Goal: Task Accomplishment & Management: Use online tool/utility

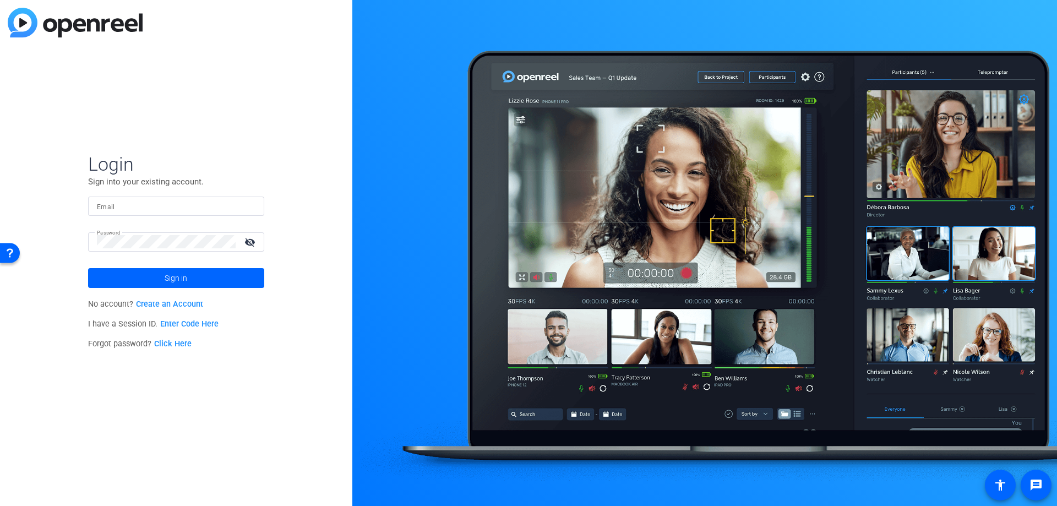
click at [186, 205] on input "Email" at bounding box center [176, 205] width 159 height 13
click at [200, 208] on input "Email" at bounding box center [176, 205] width 159 height 13
click at [204, 210] on input "Email" at bounding box center [176, 205] width 159 height 13
type input "[PERSON_NAME][EMAIL_ADDRESS][DOMAIN_NAME]"
click at [181, 275] on span "Sign in" at bounding box center [176, 278] width 23 height 28
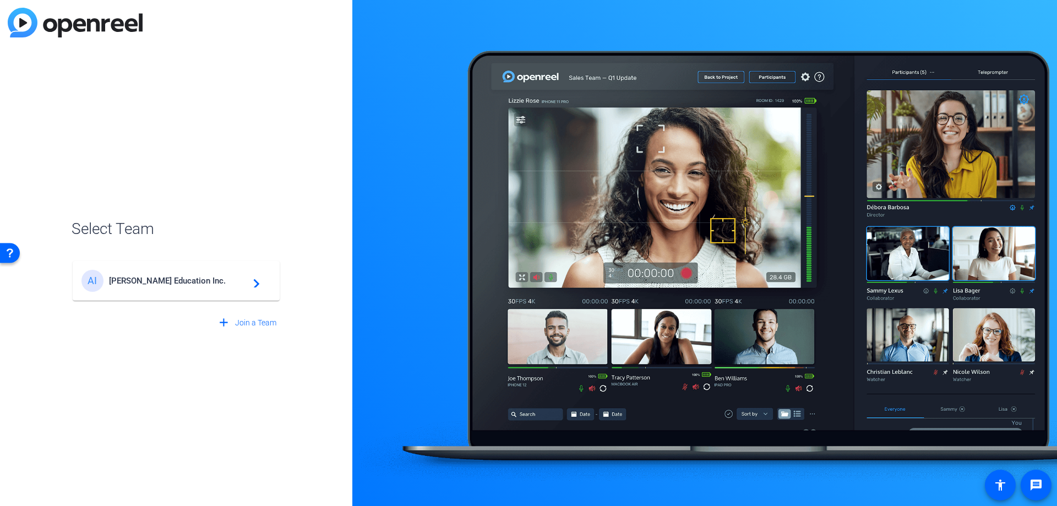
click at [193, 275] on div "[PERSON_NAME] Education Inc. navigate_next" at bounding box center [175, 281] width 189 height 22
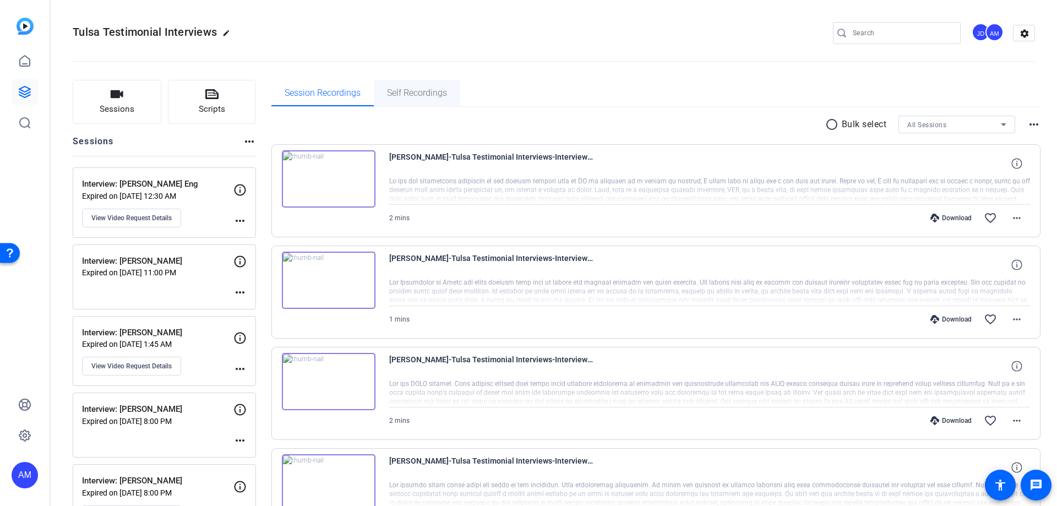
click at [407, 92] on span "Self Recordings" at bounding box center [417, 93] width 60 height 9
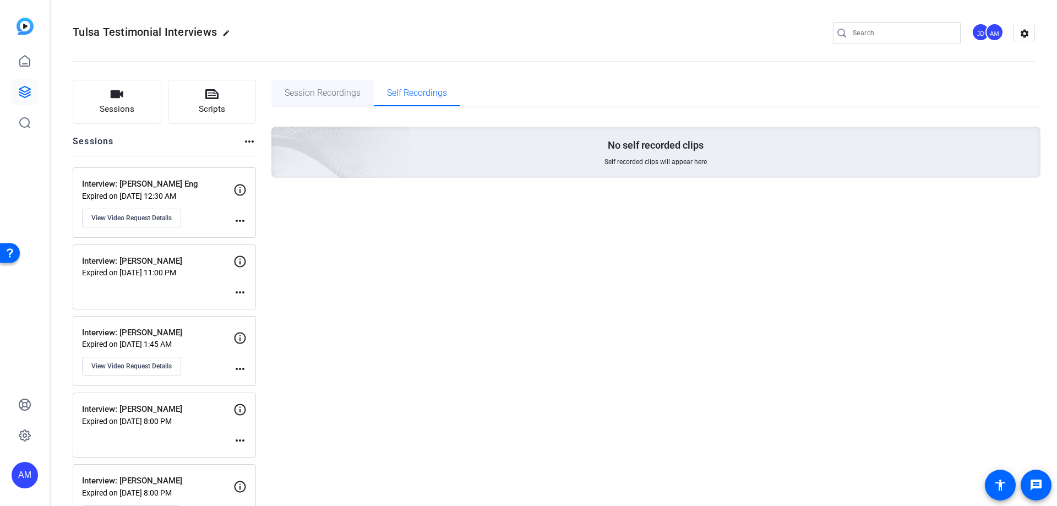
click at [324, 91] on span "Session Recordings" at bounding box center [323, 93] width 76 height 9
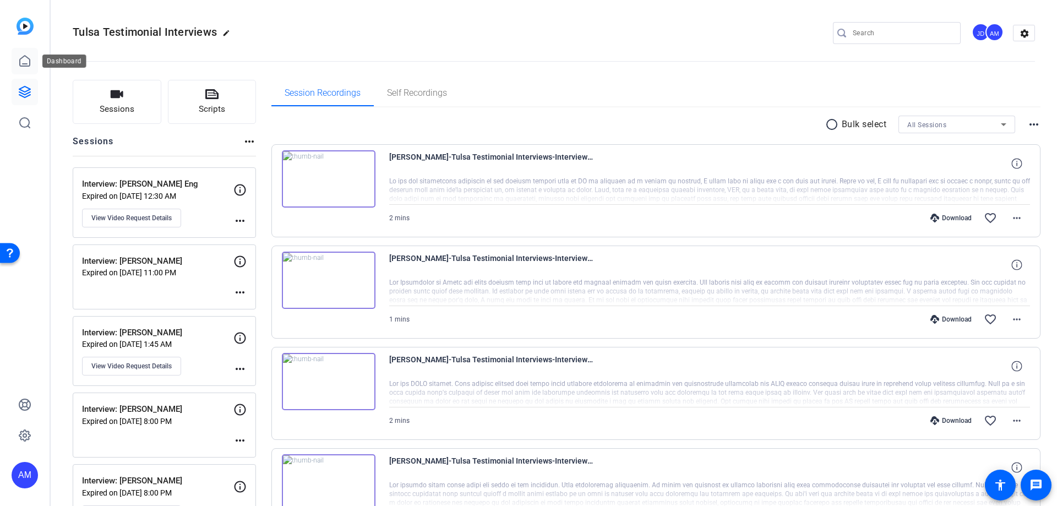
click at [33, 70] on link at bounding box center [25, 61] width 26 height 26
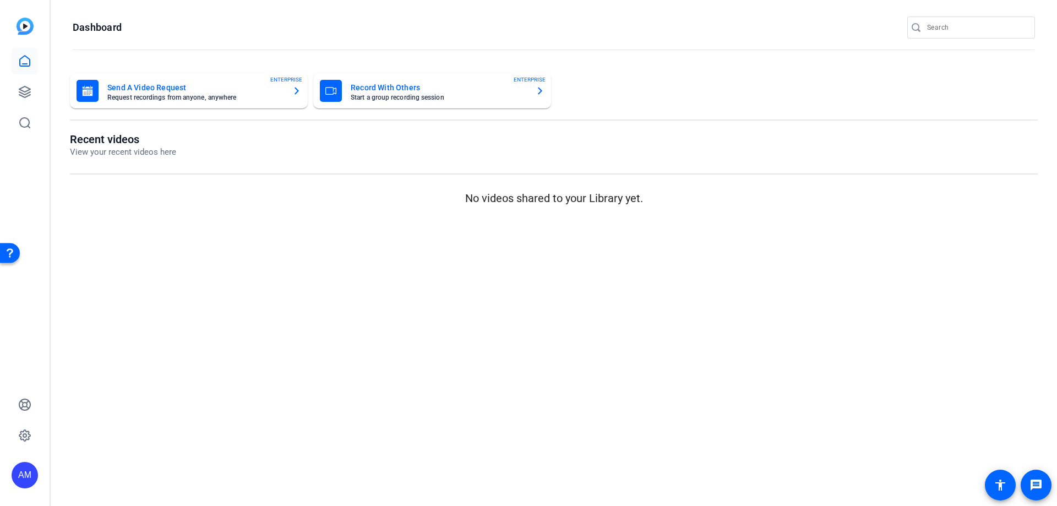
click at [199, 84] on mat-card-title "Send A Video Request" at bounding box center [195, 87] width 176 height 13
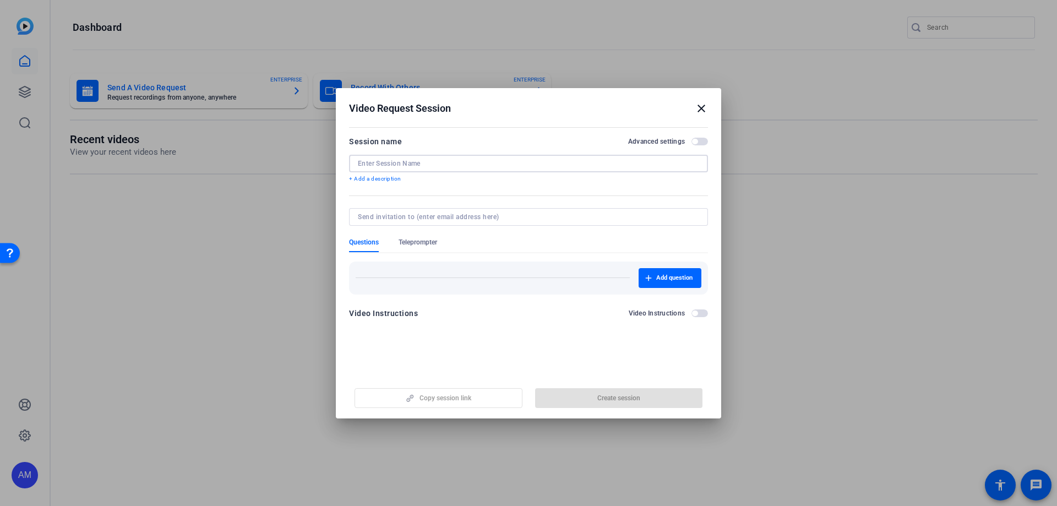
click at [398, 166] on input at bounding box center [528, 163] width 341 height 9
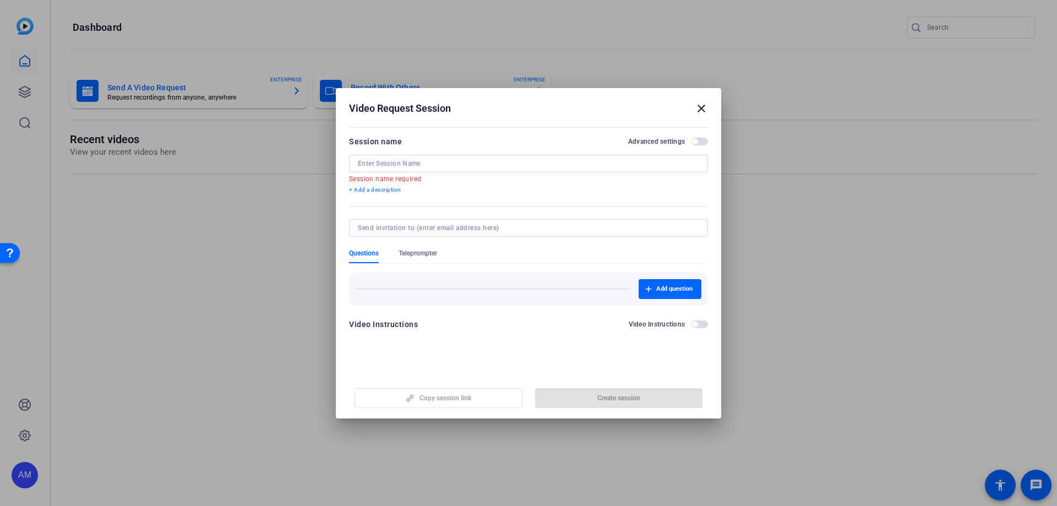
click at [700, 108] on mat-icon "close" at bounding box center [701, 108] width 13 height 13
